Goal: Information Seeking & Learning: Learn about a topic

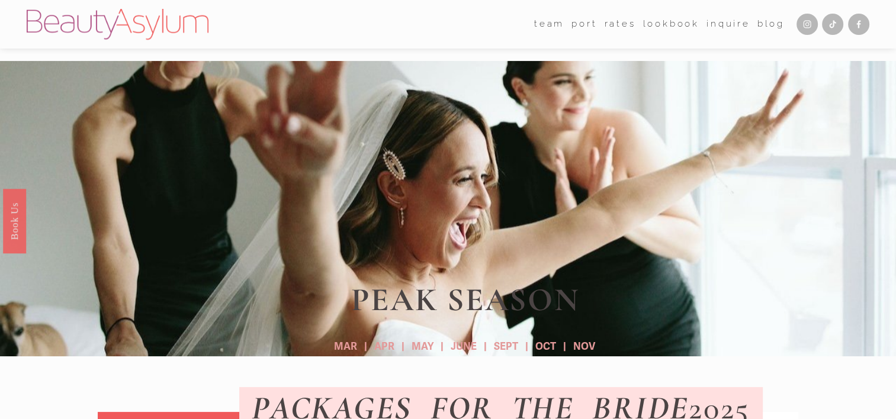
click at [613, 22] on link "Rates" at bounding box center [619, 24] width 31 height 18
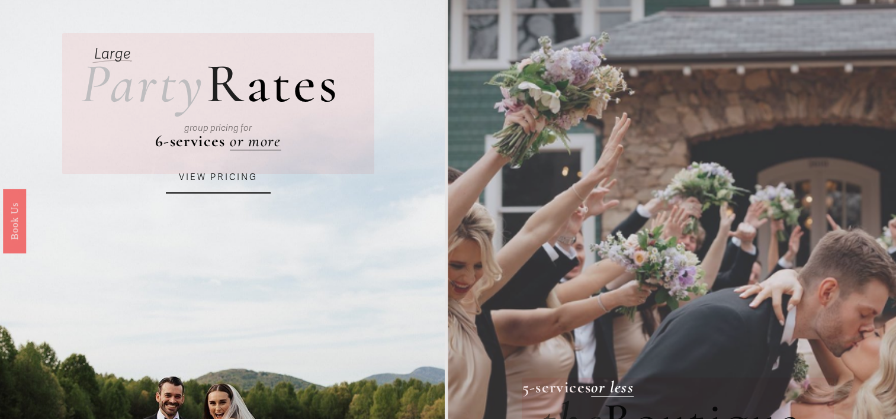
scroll to position [78, 0]
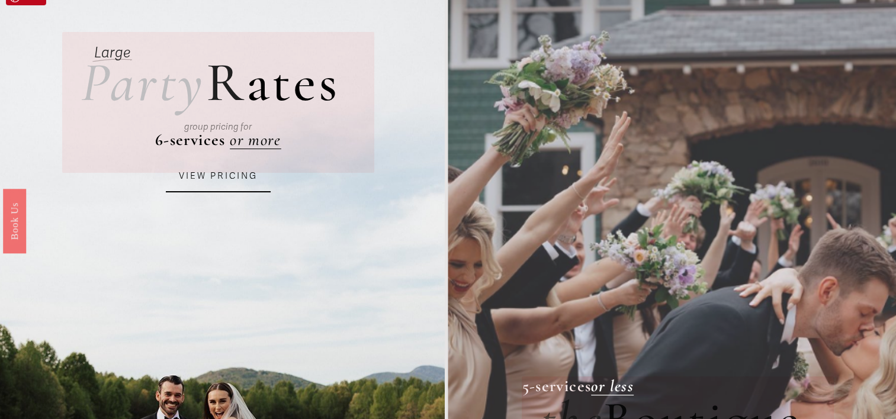
click at [231, 173] on link "VIEW PRICING" at bounding box center [218, 176] width 105 height 32
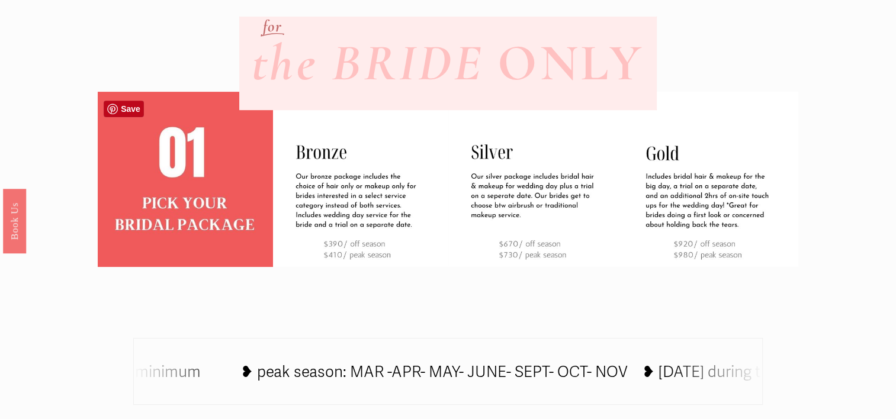
scroll to position [390, 0]
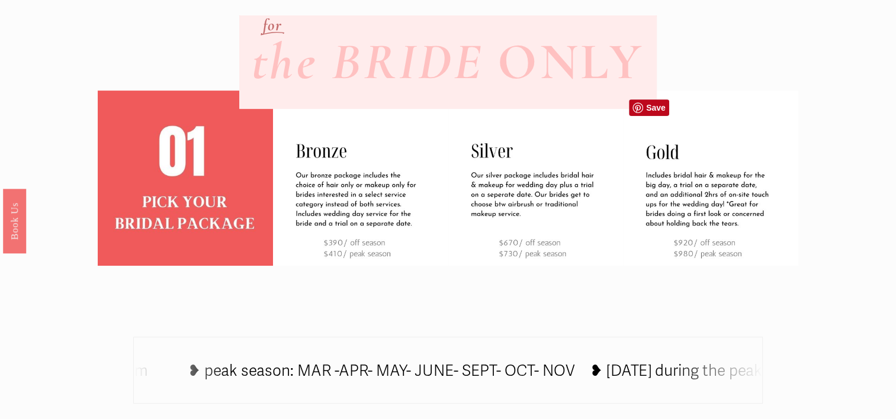
click at [684, 227] on img at bounding box center [710, 178] width 175 height 175
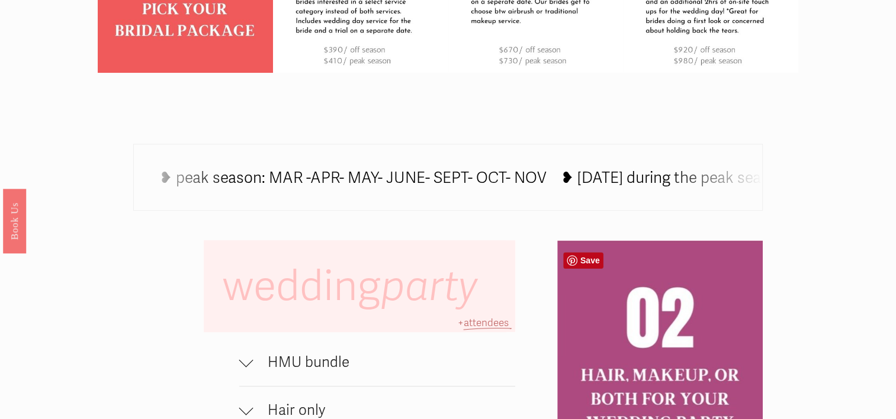
scroll to position [0, 0]
